Goal: Task Accomplishment & Management: Complete application form

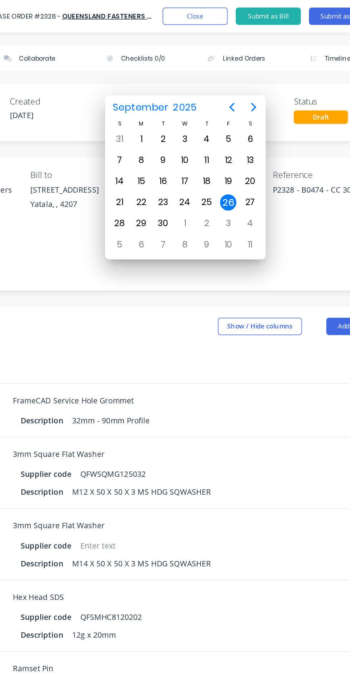
scroll to position [19, 0]
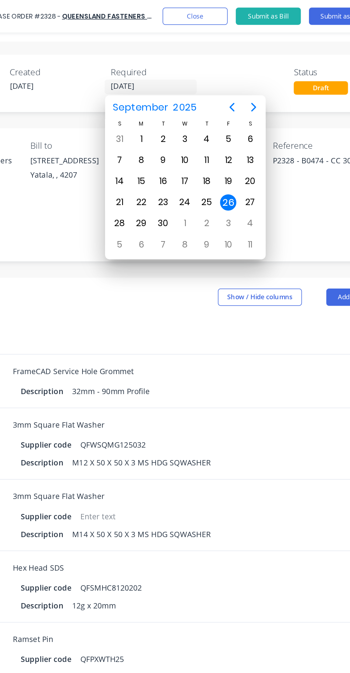
click at [171, 148] on div "29" at bounding box center [171, 147] width 11 height 11
type input "[DATE]"
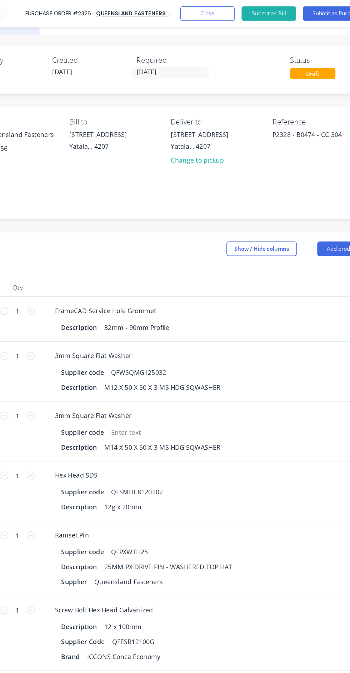
scroll to position [19, 0]
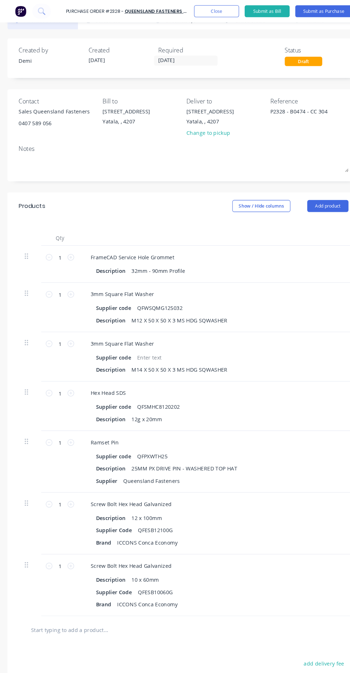
click at [159, 149] on textarea at bounding box center [175, 156] width 314 height 16
click at [206, 131] on div "Change to pickup" at bounding box center [200, 126] width 45 height 7
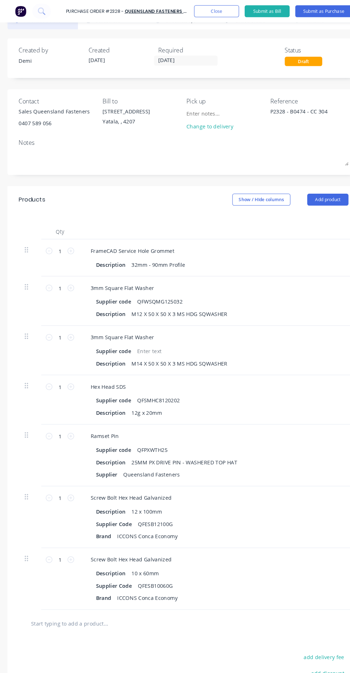
click at [196, 110] on input at bounding box center [210, 108] width 65 height 11
type textarea "x"
type input "P"
type textarea "x"
type input "Pi"
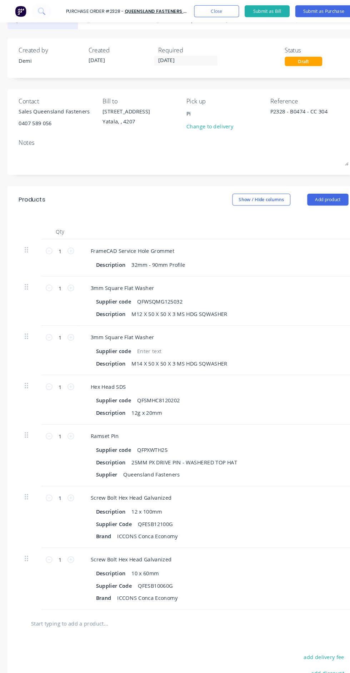
type textarea "x"
type input "Pic"
type textarea "x"
type input "Pick"
type textarea "x"
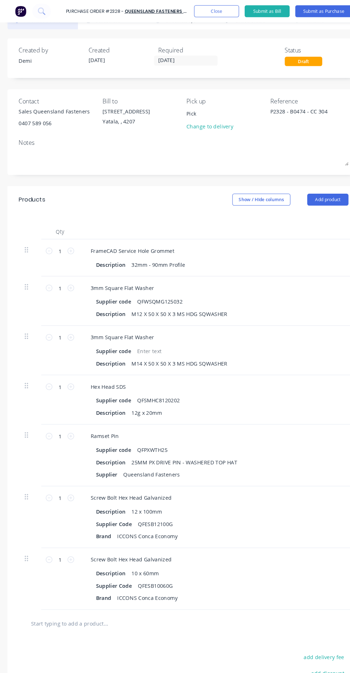
type input "Pick"
type textarea "x"
type input "Pick i"
type textarea "x"
type input "Pick ip"
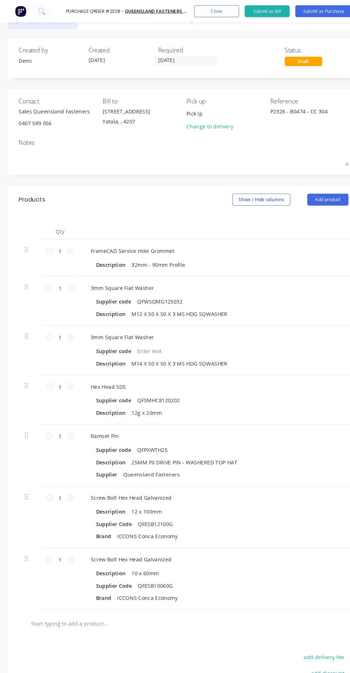
type textarea "x"
type input "Pick i"
type textarea "x"
type input "Pick"
type textarea "x"
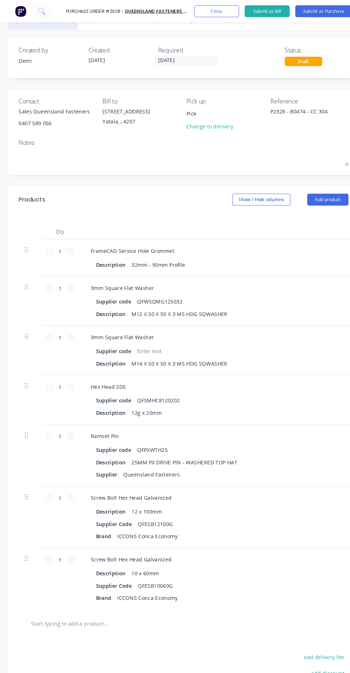
type input "Pick"
type textarea "x"
type input "Pic"
type textarea "x"
type input "Pi"
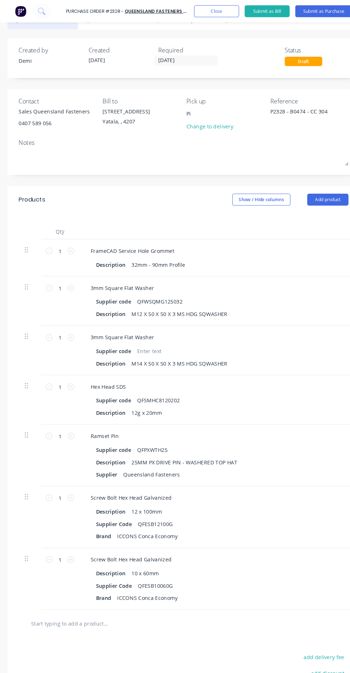
type textarea "x"
type input "P"
type textarea "x"
type input "P"
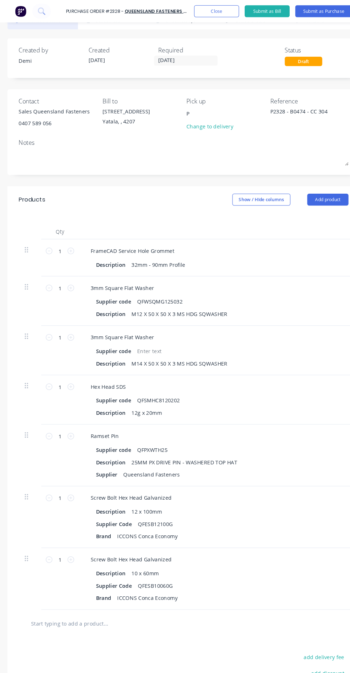
type textarea "x"
type input "Pi"
type textarea "x"
type input "Pic"
type textarea "x"
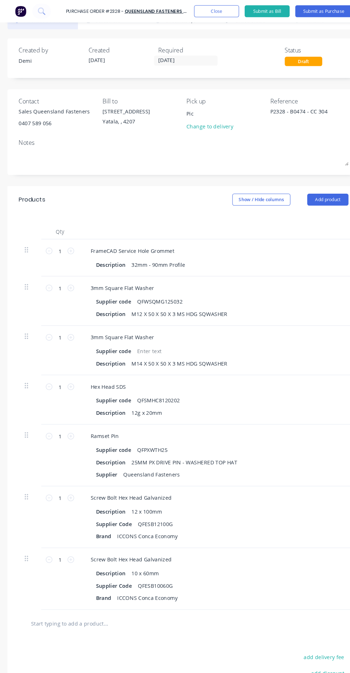
type input "Pick"
type textarea "x"
type input "Pick"
type textarea "x"
type input "Pick u"
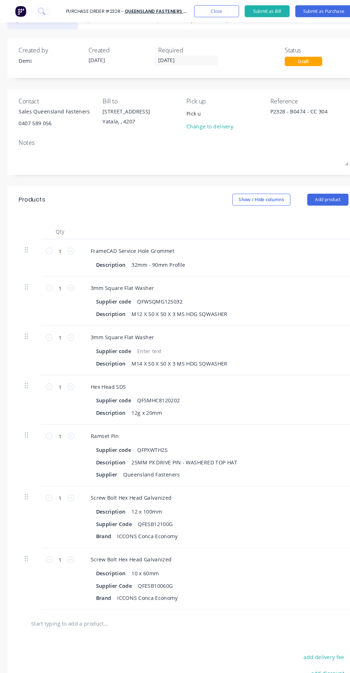
type textarea "x"
type input "Pick up"
type textarea "x"
type input "Pick up"
type textarea "x"
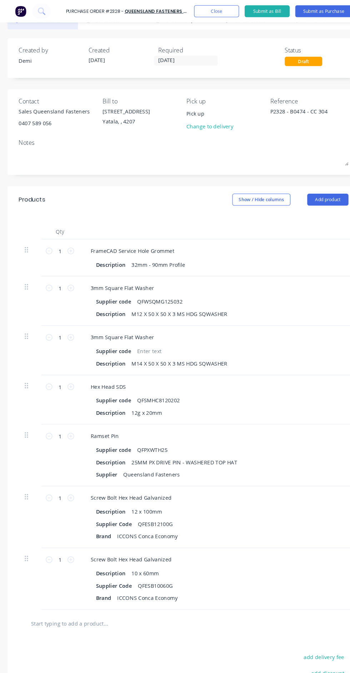
type input "Pick up g"
type textarea "x"
type input "Pick up gr"
type textarea "x"
type input "Pick up gro"
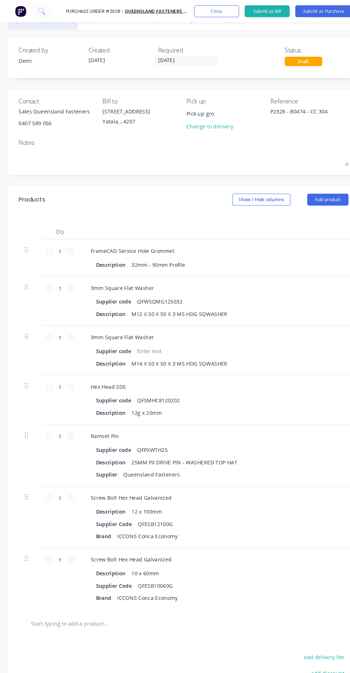
type textarea "x"
type input "Pick up grom"
type textarea "x"
type input "Pick up from"
type textarea "x"
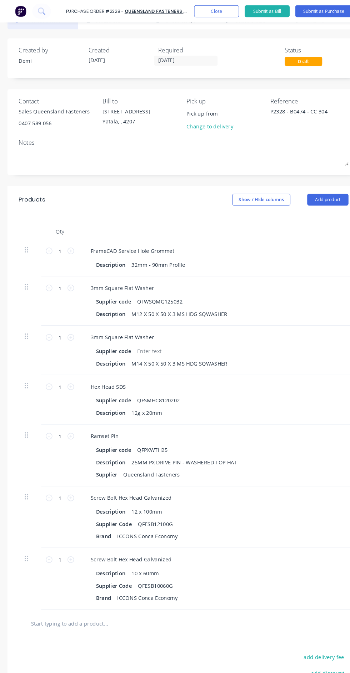
type input "Pick up from Q"
type textarea "x"
type input "Pick up from Qu"
type textarea "x"
type input "Pick up from Que"
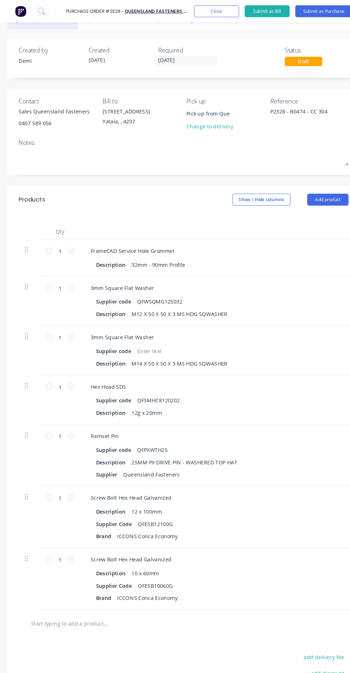
type textarea "x"
type input "Pick up from Quee"
type textarea "x"
type input "Pick up from Queen"
type textarea "x"
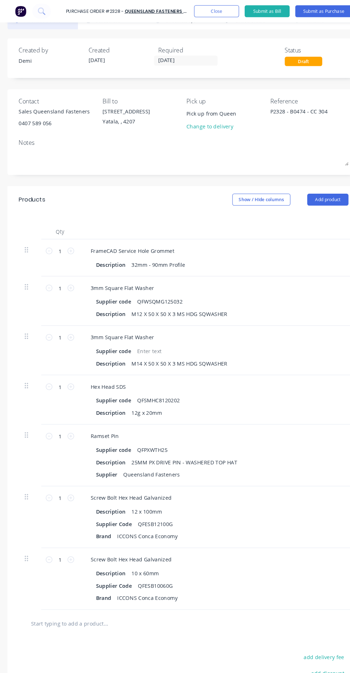
type input "Pick up from [GEOGRAPHIC_DATA]"
type textarea "x"
type input "Pick up from [GEOGRAPHIC_DATA]"
type textarea "x"
type input "Pick up from [GEOGRAPHIC_DATA]"
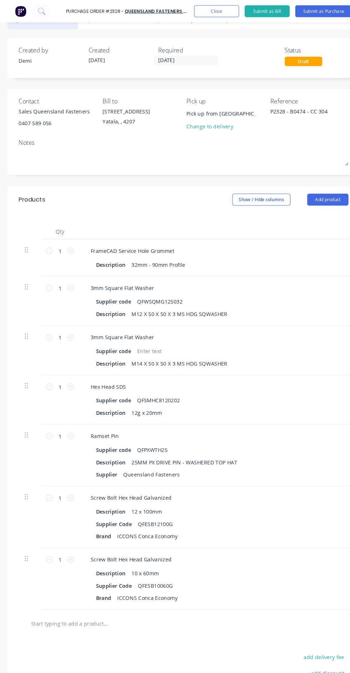
type textarea "x"
type input "Pick up from [GEOGRAPHIC_DATA]"
type textarea "x"
type input "Pick up from [GEOGRAPHIC_DATA]"
type textarea "x"
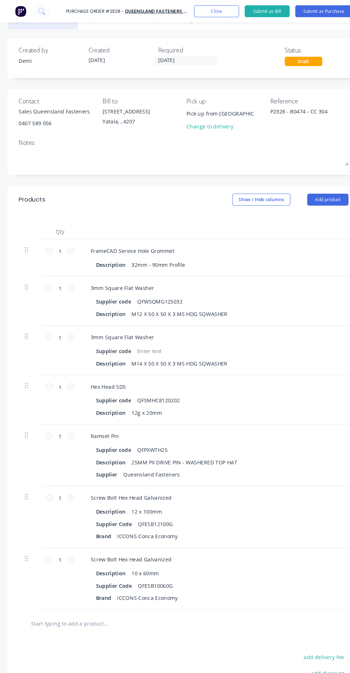
type input "Pick up from [GEOGRAPHIC_DATA]"
type textarea "x"
type input "Pick up from [GEOGRAPHIC_DATA] F"
type textarea "x"
type input "Pick up from [GEOGRAPHIC_DATA] Fa"
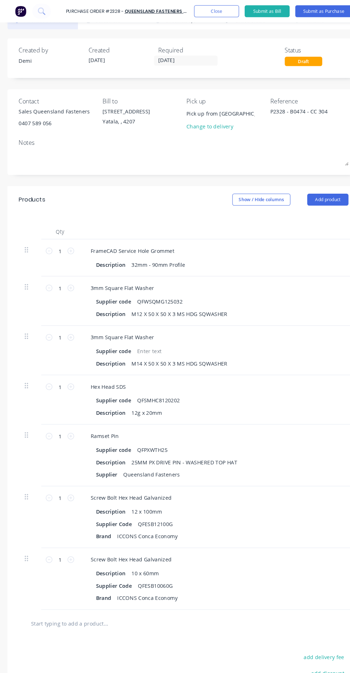
type textarea "x"
type input "Pick up from [GEOGRAPHIC_DATA] Fas"
type textarea "x"
type input "Pick up from [GEOGRAPHIC_DATA] Fast"
type textarea "x"
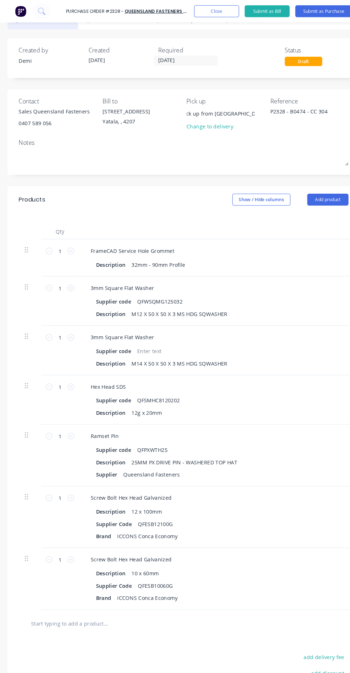
type input "Pick up from [GEOGRAPHIC_DATA] Faste"
type textarea "x"
type input "Pick up from [GEOGRAPHIC_DATA] Fasten"
type textarea "x"
type input "Pick up from [GEOGRAPHIC_DATA] Fastene"
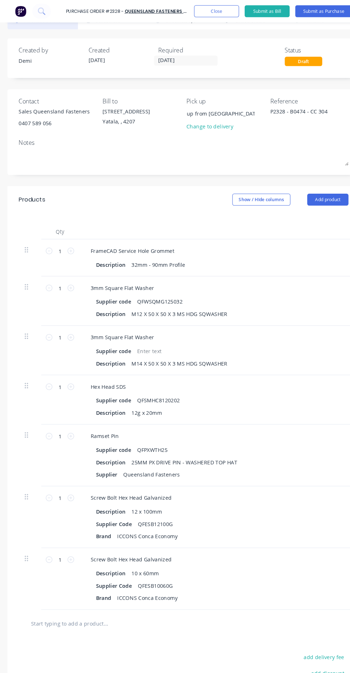
type textarea "x"
type input "Pick up from Queensland Fastener"
type textarea "x"
type input "Pick up from Queensland Fasteners"
type textarea "x"
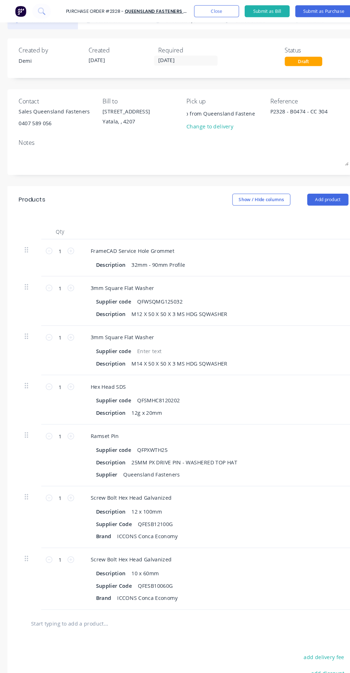
type input "Pick up from Queensland Fasteners"
type textarea "x"
type input "Pick up from Queensland Fasteners m"
type textarea "x"
type input "Pick up from Queensland Fasteners"
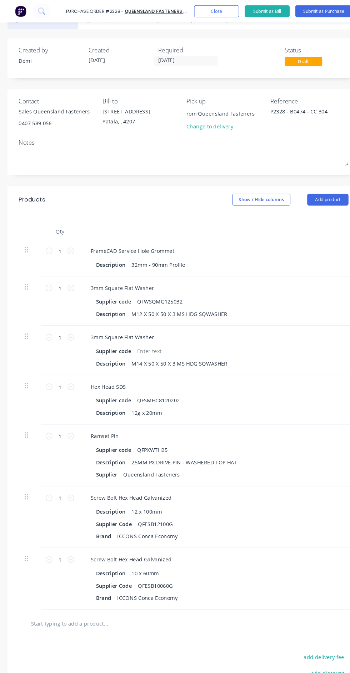
type textarea "x"
type input "Pick up from Queensland Fasteners"
type textarea "x"
type input "Pick up from Queensland Fastenerso"
type textarea "x"
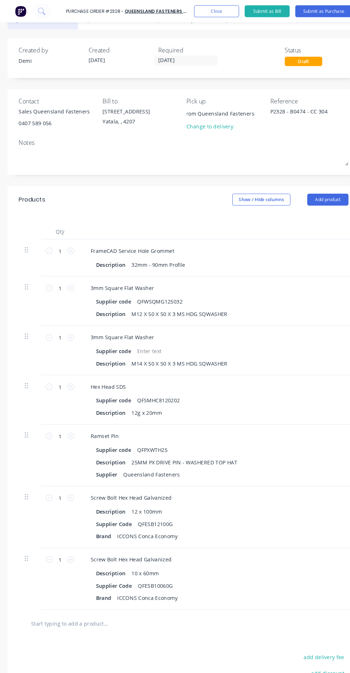
type input "Pick up from Queensland Fasteners"
type textarea "x"
type input "Pick up from Queensland Fasteners"
type textarea "x"
type input "Pick up from Queensland Fasteners M"
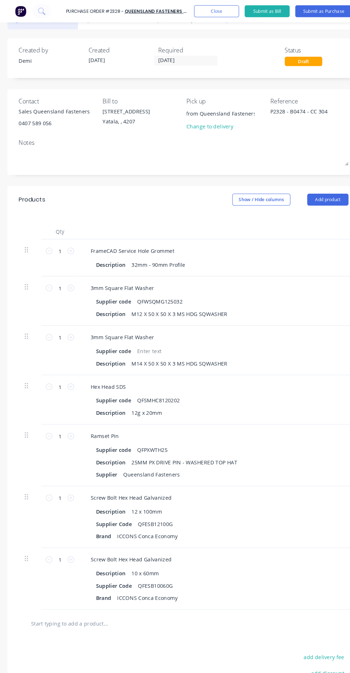
type textarea "x"
type input "Pick up from Queensland Fasteners Mo"
type textarea "x"
type input "Pick up from Queensland Fasteners M"
type textarea "x"
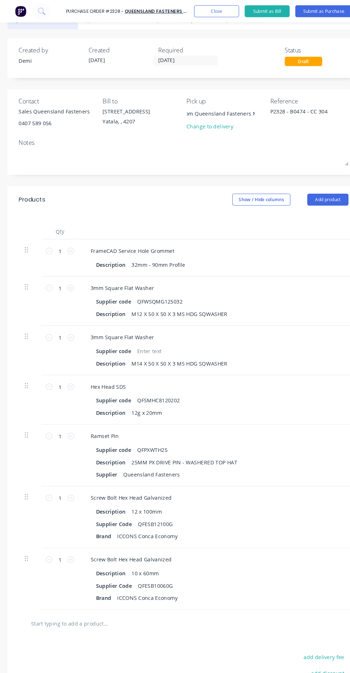
type input "Pick up from Queensland Fasteners"
type textarea "x"
type input "Pick up from Queensland Fasteners M"
type textarea "x"
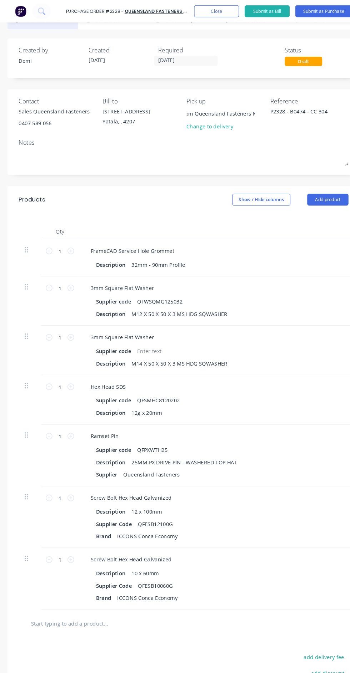
type input "Pick up from Queensland Fasteners Mo"
type textarea "x"
type input "Pick up from [GEOGRAPHIC_DATA] Fasteners Mon"
type textarea "x"
type input "Pick up from Queensland Fasteners Monf"
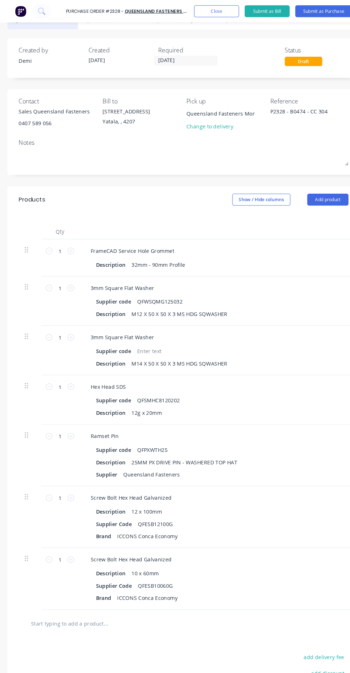
type textarea "x"
type input "Pick up from [GEOGRAPHIC_DATA] Fasteners Monfa"
type textarea "x"
type input "Pick up from [GEOGRAPHIC_DATA] Fasteners Monfay"
type textarea "x"
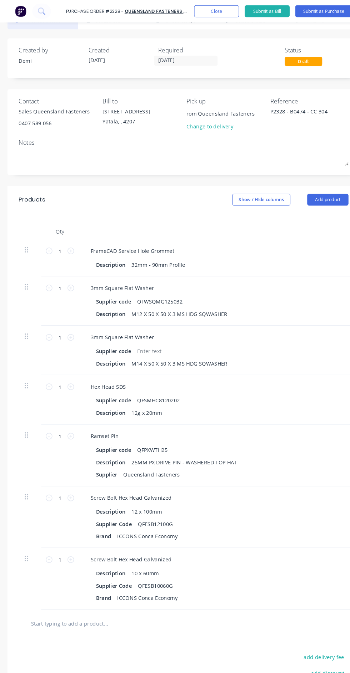
type input "Pick up from Queensland Fasteners [DATE]"
type textarea "x"
type input "Pick up from Queensland Fasteners [DATE] 6"
type textarea "x"
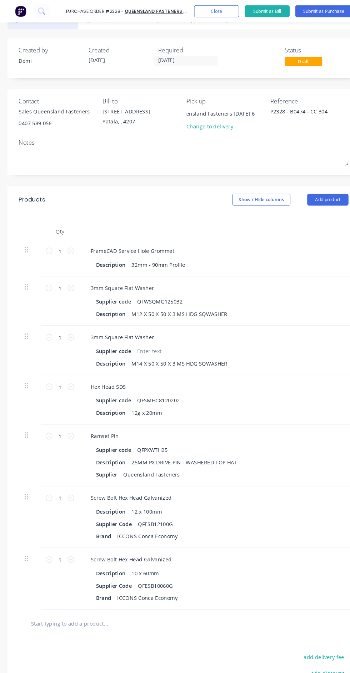
type input "Pick up from Queensland Fasteners [DATE] 6:"
type textarea "x"
type input "Pick up from Queensland Fasteners [DATE] 6:0"
type textarea "x"
type input "Pick up from Queensland Fasteners [DATE] 6:00"
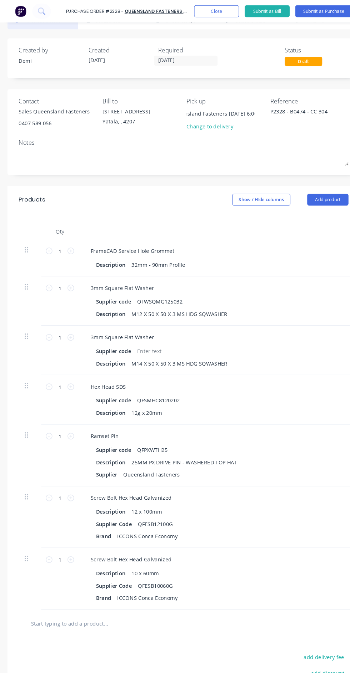
type textarea "x"
type input "Pick up from Queensland Fasteners [DATE] 6:00a"
type textarea "x"
type input "Pick up from Queensland Fasteners [DATE] 6:00am"
type textarea "x"
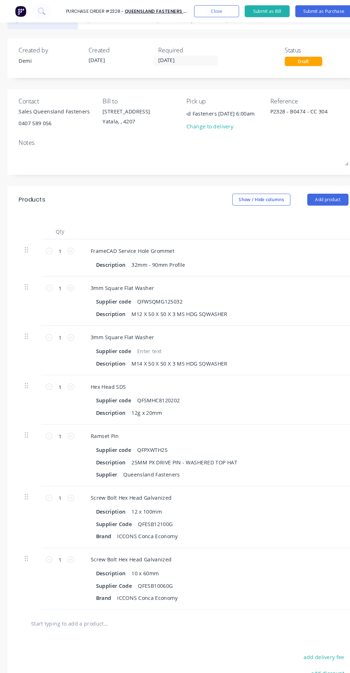
type input "Pick up from Queensland Fasteners [DATE] 6:00am"
type textarea "x"
type input "Pick up from Queensland Fasteners [DATE] 6:00am i"
type textarea "x"
type input "Pick up from Queensland Fasteners [DATE] 6:00am if"
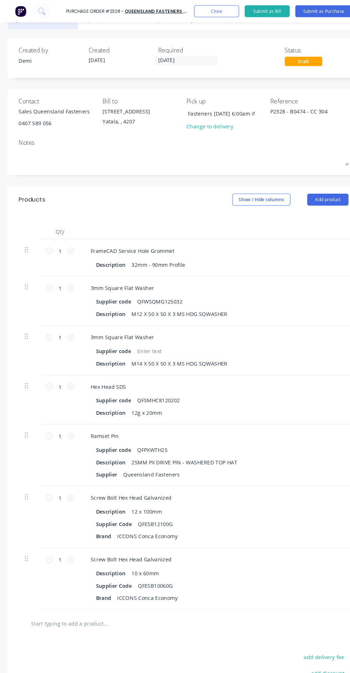
type textarea "x"
type input "Pick up from Queensland Fasteners [DATE] 6:00am if"
type textarea "x"
type input "Pick up from Queensland Fasteners [DATE] 6:00am if p"
type textarea "x"
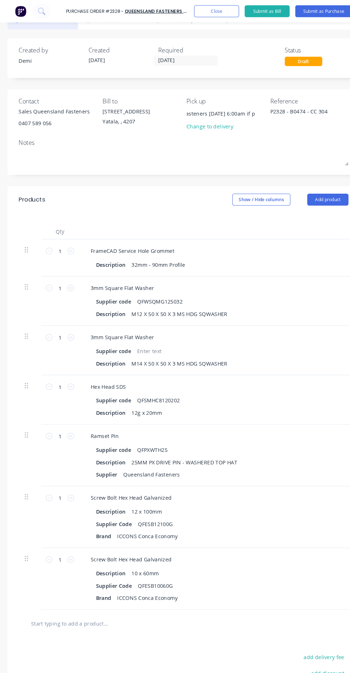
type input "Pick up from Queensland Fasteners [DATE] 6:00am if po"
type textarea "x"
type input "Pick up from Queensland Fasteners [DATE] 6:00am if pos"
type textarea "x"
type input "Pick up from Queensland Fasteners [DATE] 6:00am if poss"
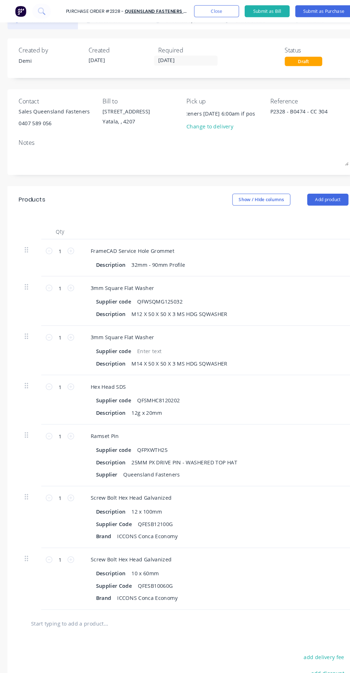
type textarea "x"
type input "Pick up from Queensland Fasteners [DATE] 6:00am if possi"
type textarea "x"
type input "Pick up from Queensland Fasteners [DATE] 6:00am if possib"
type textarea "x"
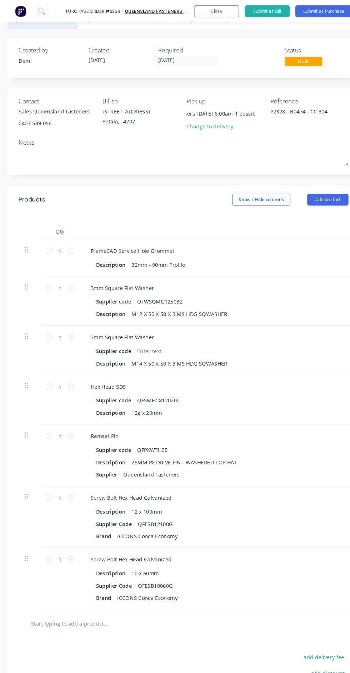
type input "Pick up from Queensland Fasteners [DATE] 6:00am if possibl"
type textarea "x"
type input "Pick up from Queensland Fasteners [DATE] 6:00am if possible"
type textarea "x"
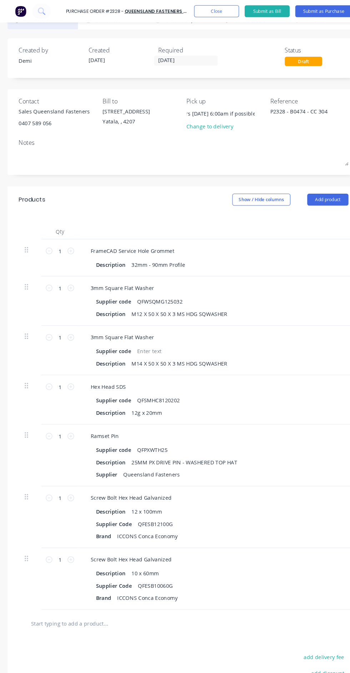
type input "Pick up from Queensland Fasteners [DATE] 6:00am if possible"
type textarea "P2328 - B0474 - CC 3"
type textarea "x"
type textarea "P2328 - B0474 - CC 30"
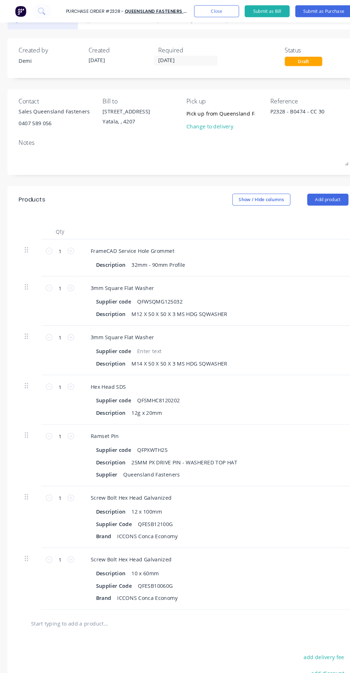
type textarea "x"
type textarea "P2328 - B0474 - CC 304"
click at [224, 121] on div "Change to delivery" at bounding box center [210, 120] width 65 height 7
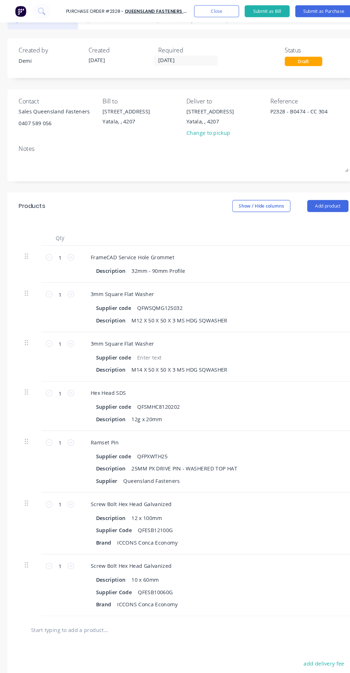
click at [193, 148] on div at bounding box center [175, 157] width 314 height 18
click at [206, 130] on div "Change to pickup" at bounding box center [200, 126] width 45 height 7
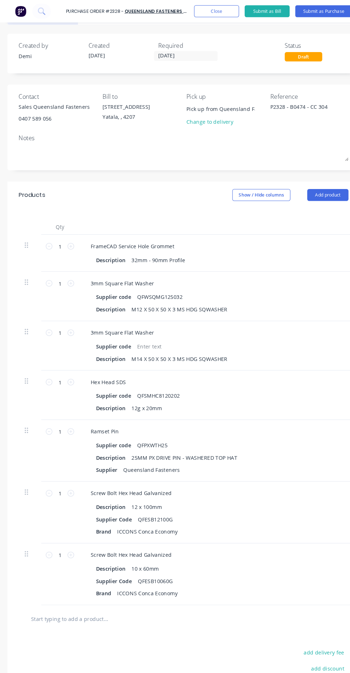
click at [226, 103] on input "Pick up from Queensland Fasteners [DATE] 6:00am if possible" at bounding box center [210, 103] width 65 height 11
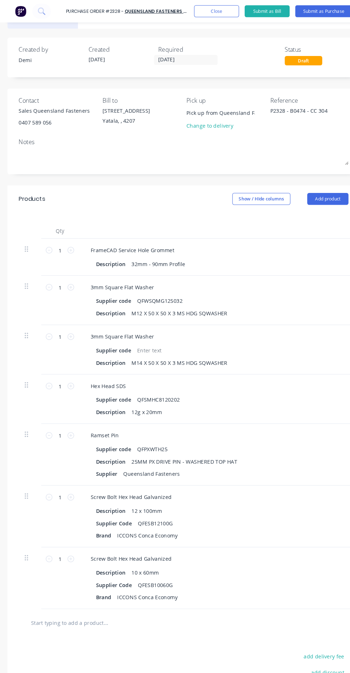
click at [203, 107] on input "Pick up from Queensland Fasteners [DATE] 6:00am if possible" at bounding box center [210, 107] width 65 height 11
click at [197, 109] on input "Pick up from Queensland Fasteners [DATE] 6:00am if possible" at bounding box center [210, 107] width 65 height 11
click at [234, 109] on input "Pick up from Queensland Fasteners [DATE] 6:00am if possible" at bounding box center [210, 107] width 65 height 11
type textarea "x"
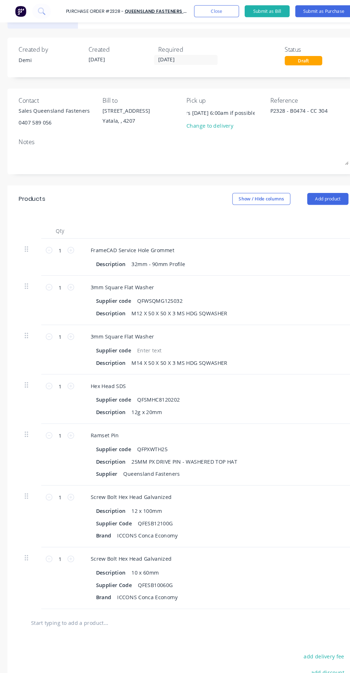
type input "Pick up from Queensland Fasteners [DATE] 6:00am if possibl"
type textarea "x"
type input "Pick up from Queensland Fasteners [DATE] 6:00am if possib"
type textarea "x"
type input "Pick up from Queensland Fasteners [DATE] 6:00am if possi"
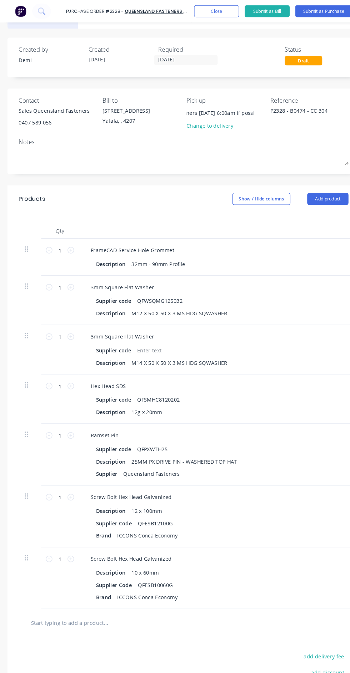
type textarea "x"
type input "Pick up from Queensland Fasteners [DATE] 6:00am if poss"
type textarea "x"
type input "Pick up from Queensland Fasteners [DATE] 6:00am if pos"
type textarea "x"
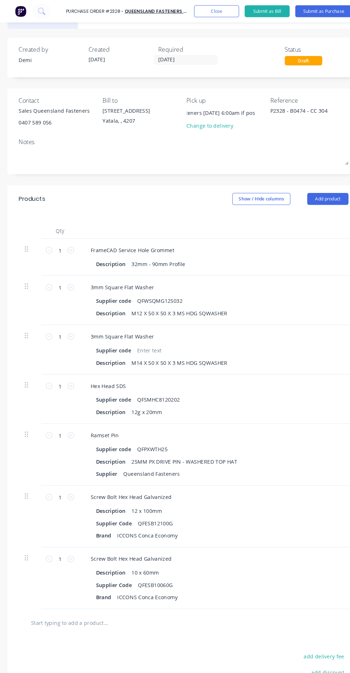
type input "Pick up from Queensland Fasteners [DATE] 6:00am if po"
type textarea "x"
type input "Pick up from Queensland Fasteners [DATE] 6:00am if p"
type textarea "x"
type input "Pick up from Queensland Fasteners [DATE] 6:00am if"
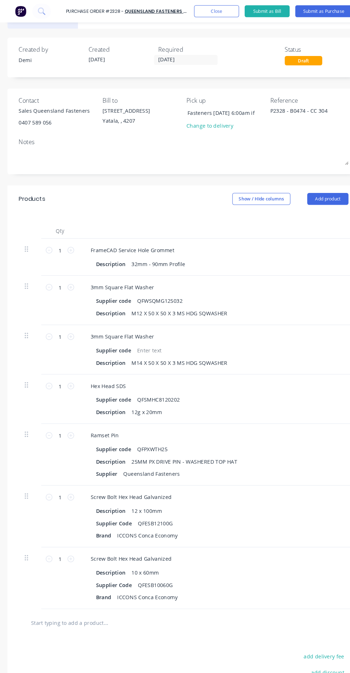
type textarea "x"
type input "Pick up from Queensland Fasteners [DATE] 6:00am if"
type textarea "x"
type input "Pick up from Queensland Fasteners [DATE] 6:00am i"
type textarea "x"
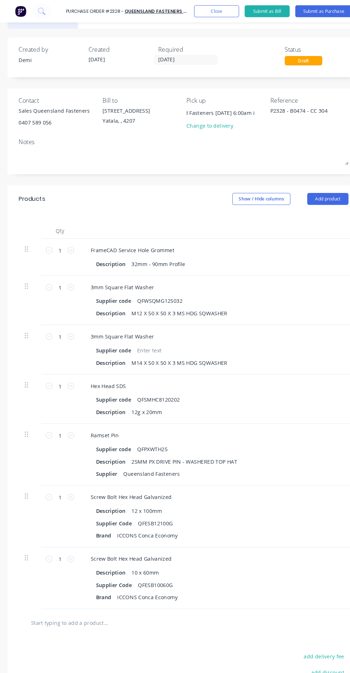
type input "Pick up from Queensland Fasteners [DATE] 6:00am"
type textarea "x"
type input "Pick up from Queensland Fasteners [DATE] 6:00am"
type textarea "x"
type input "Pick up from Queensland Fasteners [DATE] 6:00a"
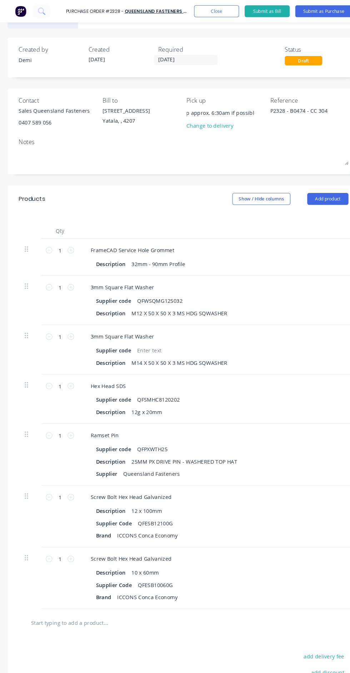
scroll to position [0, 15]
click at [191, 148] on textarea at bounding box center [175, 149] width 314 height 16
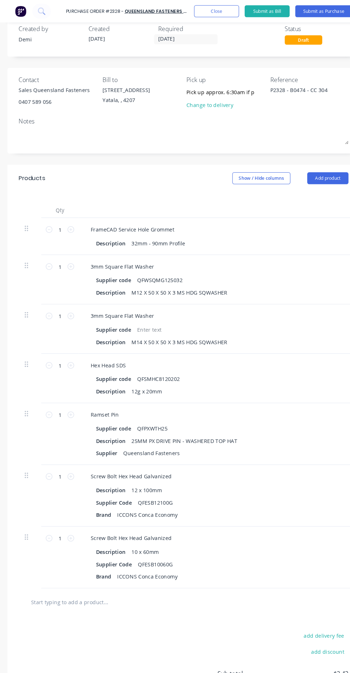
scroll to position [23, 0]
